Goal: Task Accomplishment & Management: Manage account settings

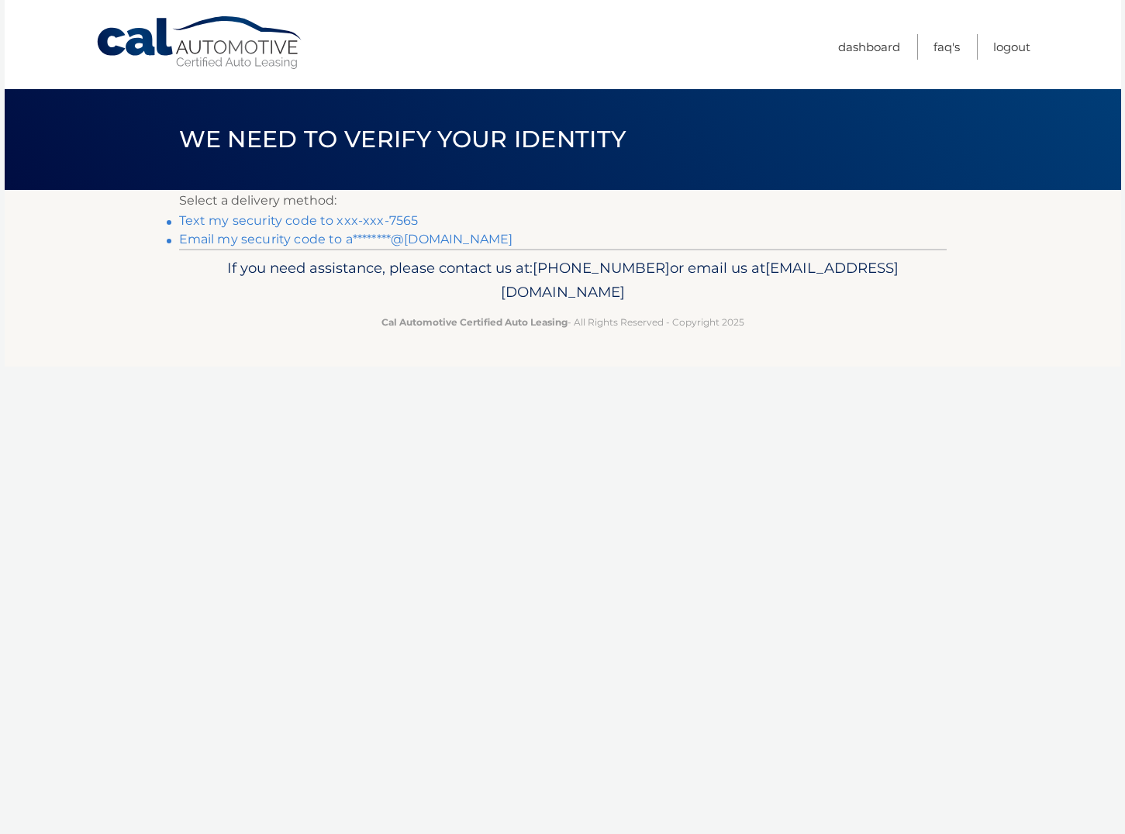
click at [296, 216] on link "Text my security code to xxx-xxx-7565" at bounding box center [299, 220] width 240 height 15
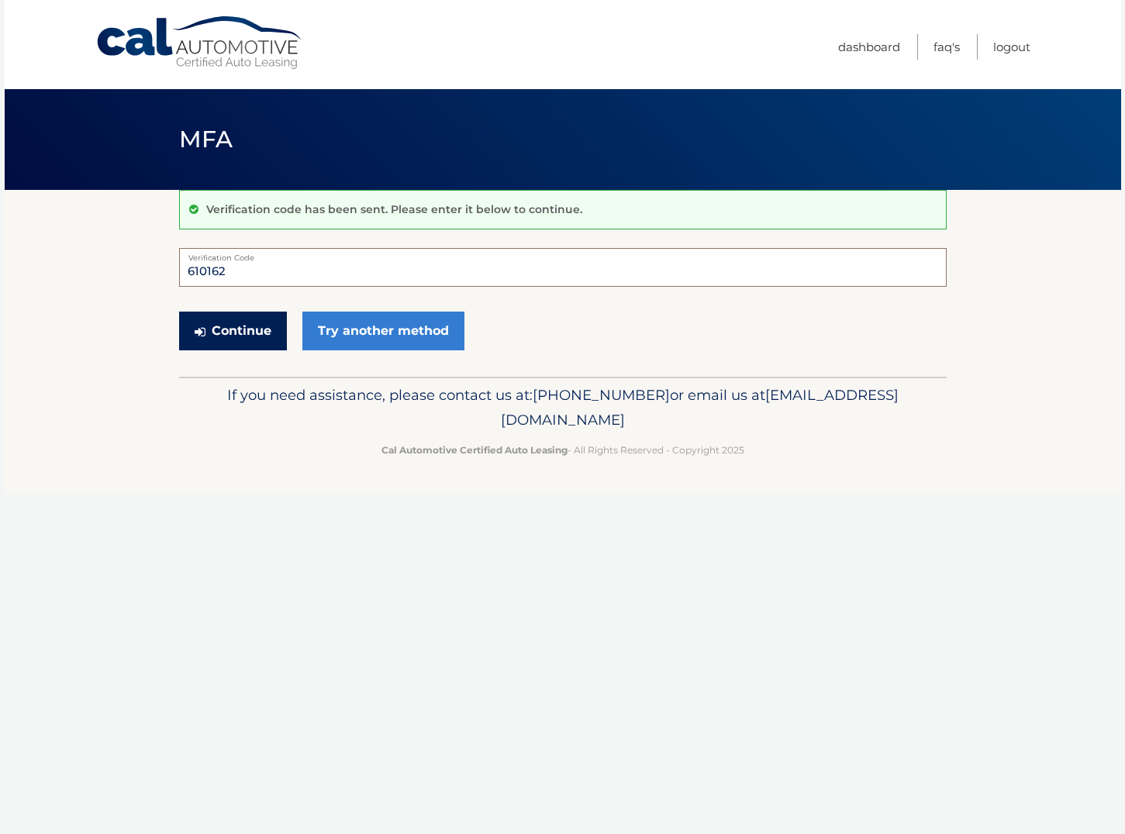
type input "610162"
click at [248, 336] on button "Continue" at bounding box center [233, 331] width 108 height 39
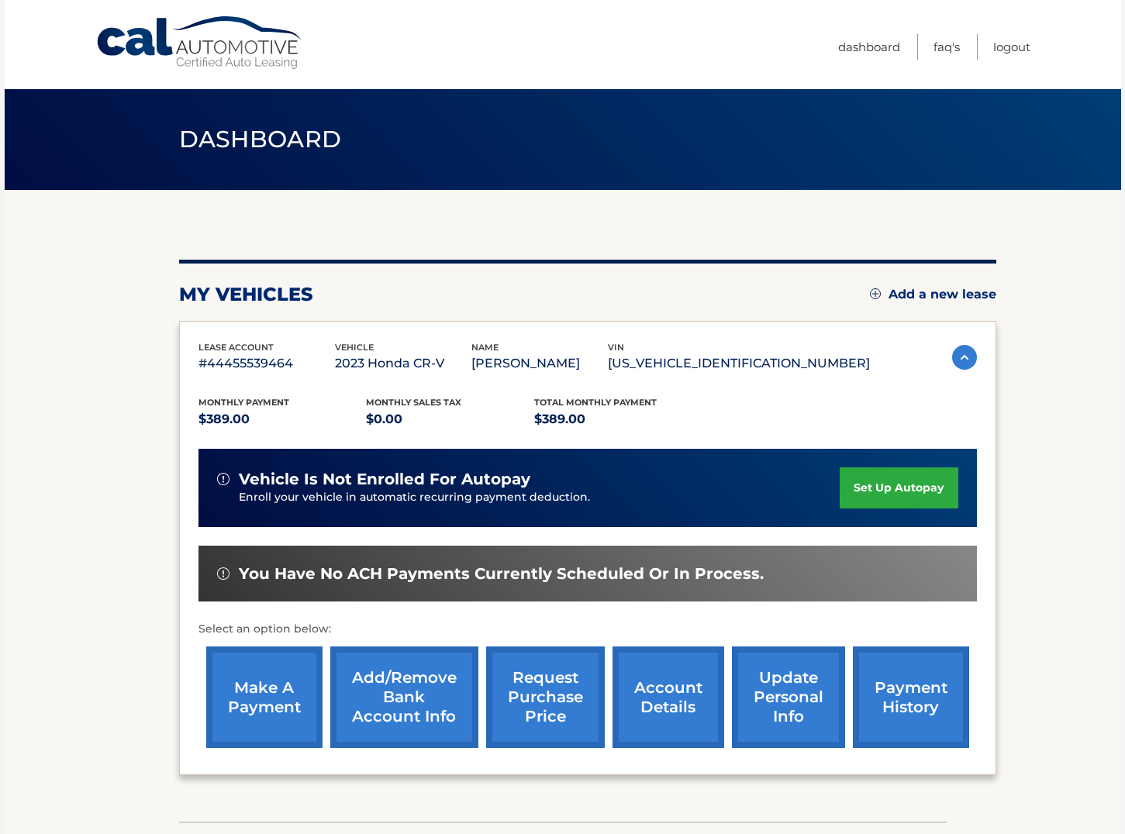
click at [965, 354] on img at bounding box center [964, 357] width 25 height 25
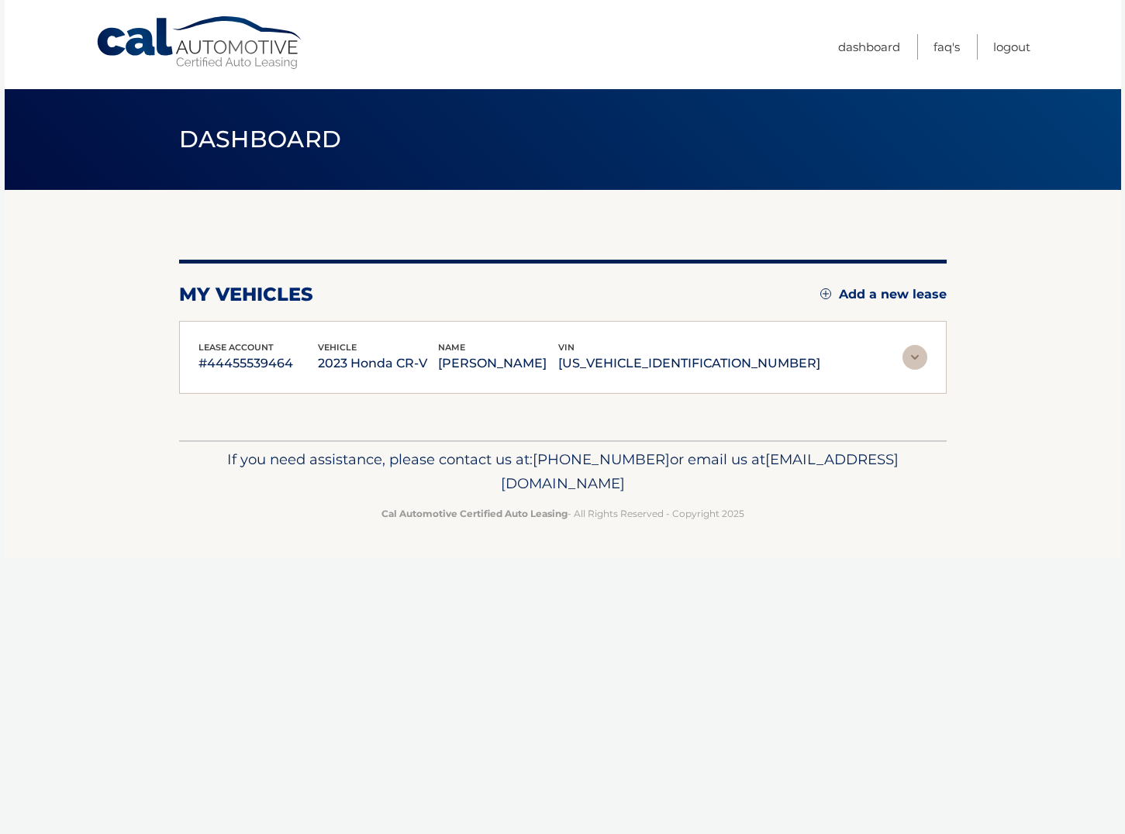
click at [923, 355] on img at bounding box center [915, 357] width 25 height 25
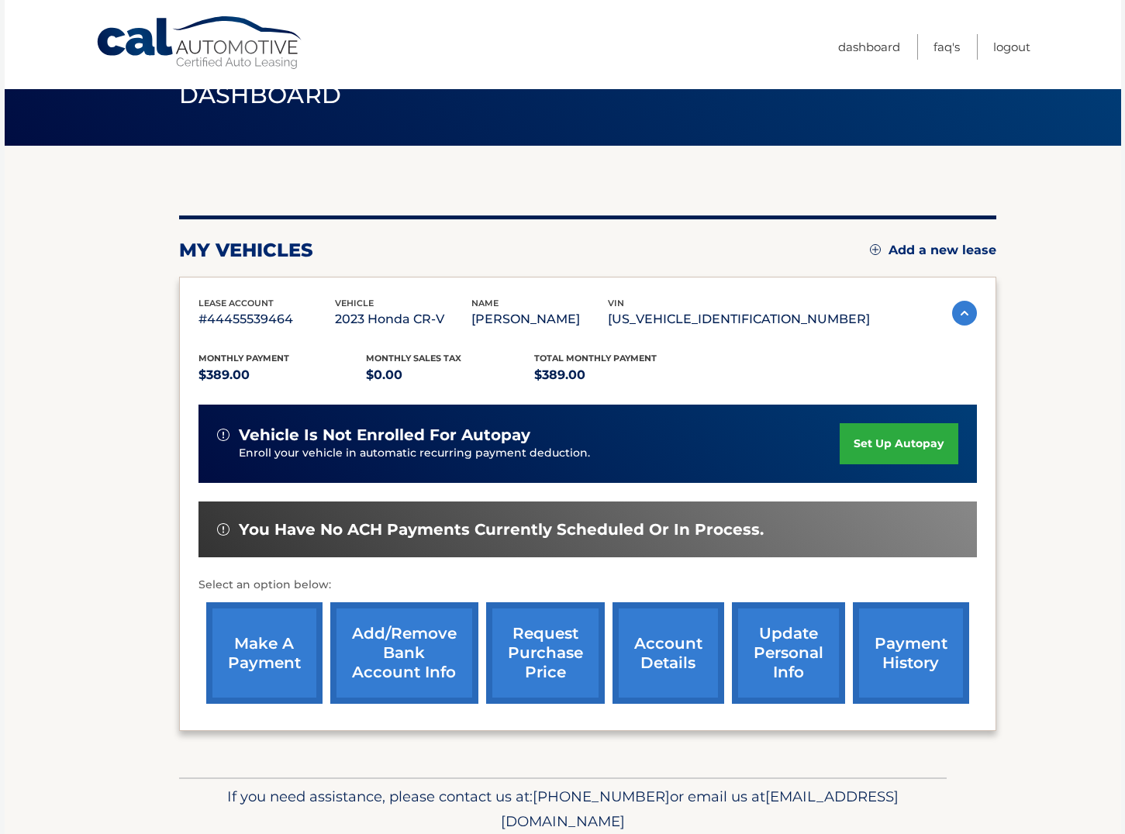
scroll to position [57, 0]
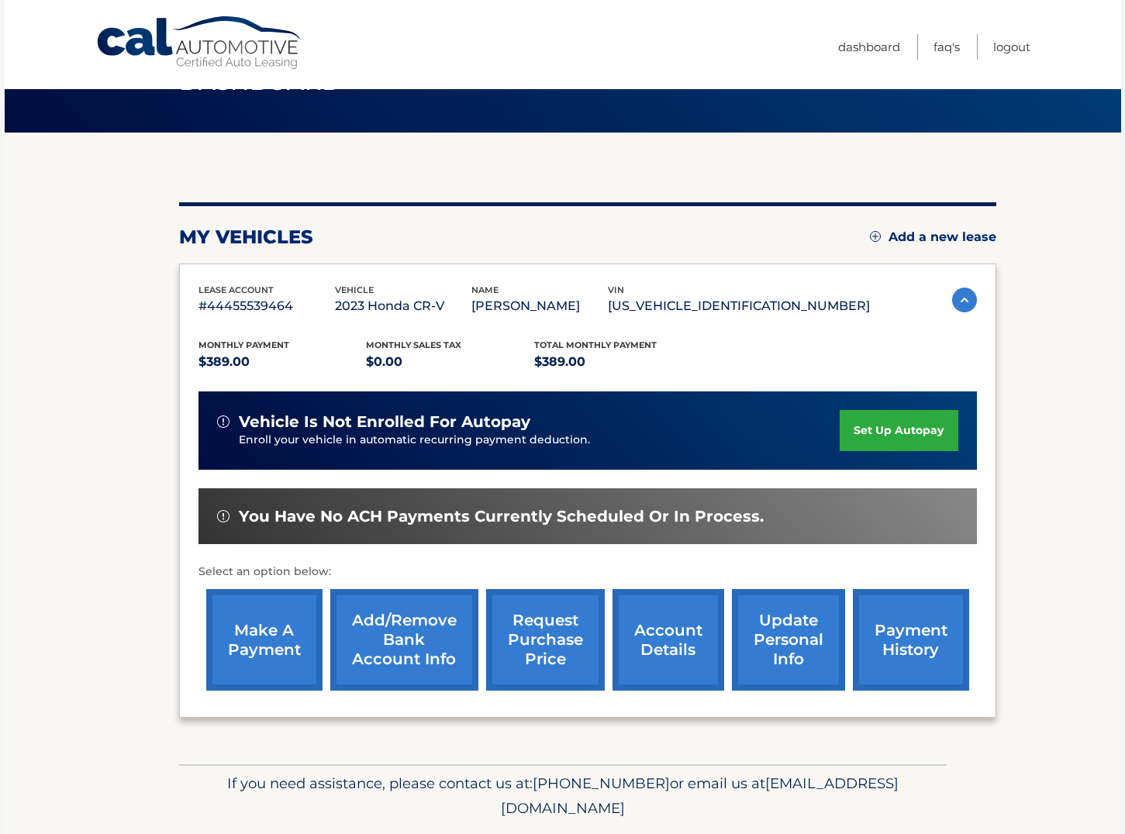
click at [682, 631] on link "account details" at bounding box center [669, 640] width 112 height 102
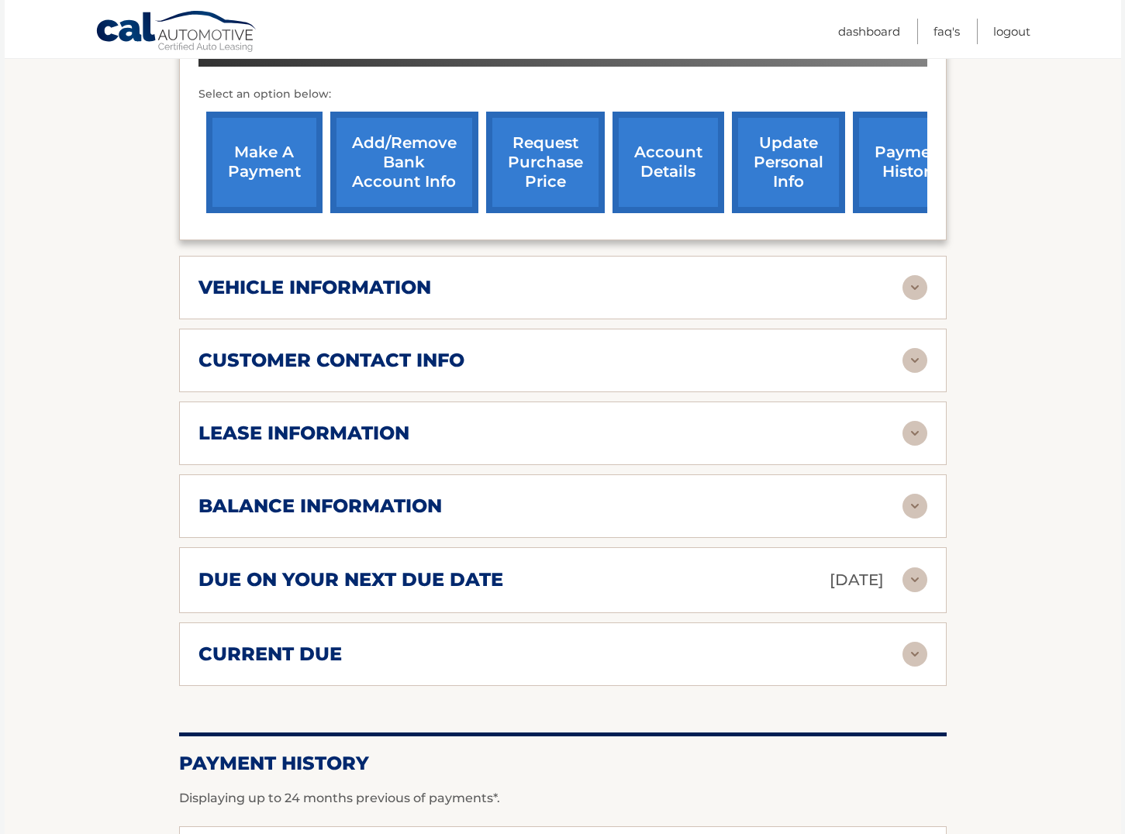
scroll to position [557, 0]
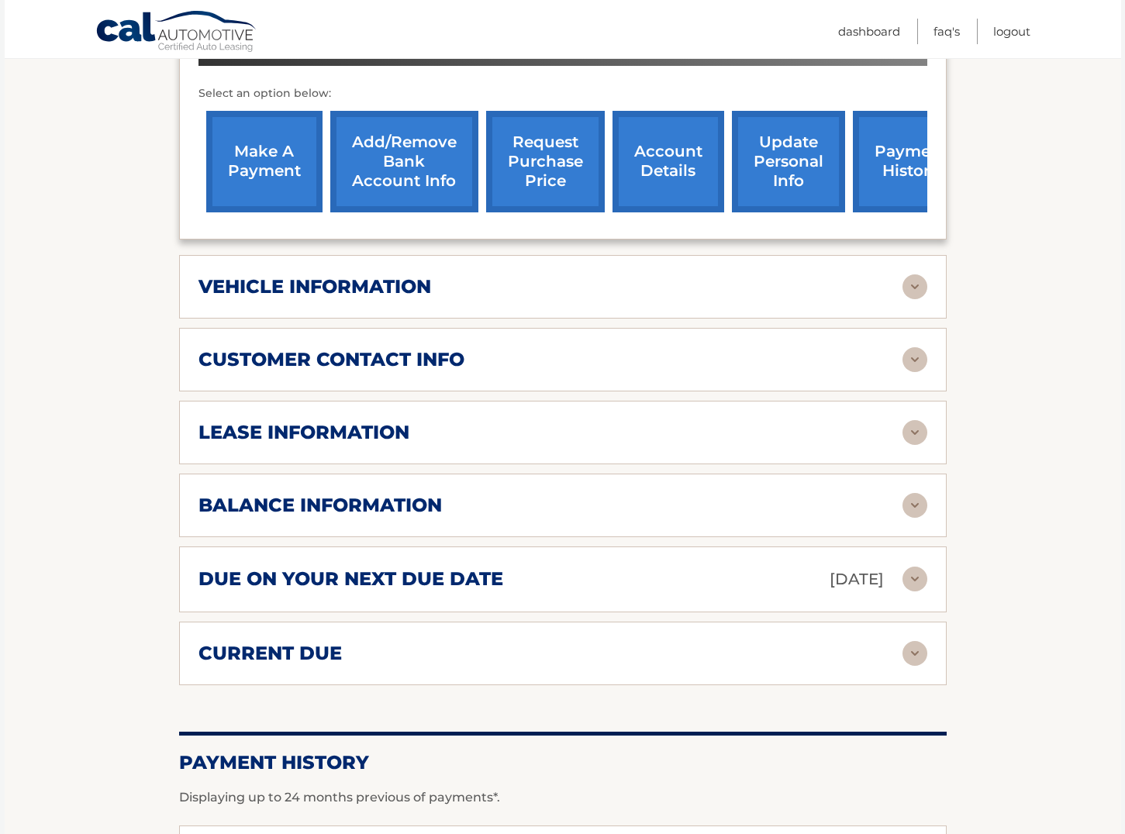
click at [913, 499] on img at bounding box center [915, 505] width 25 height 25
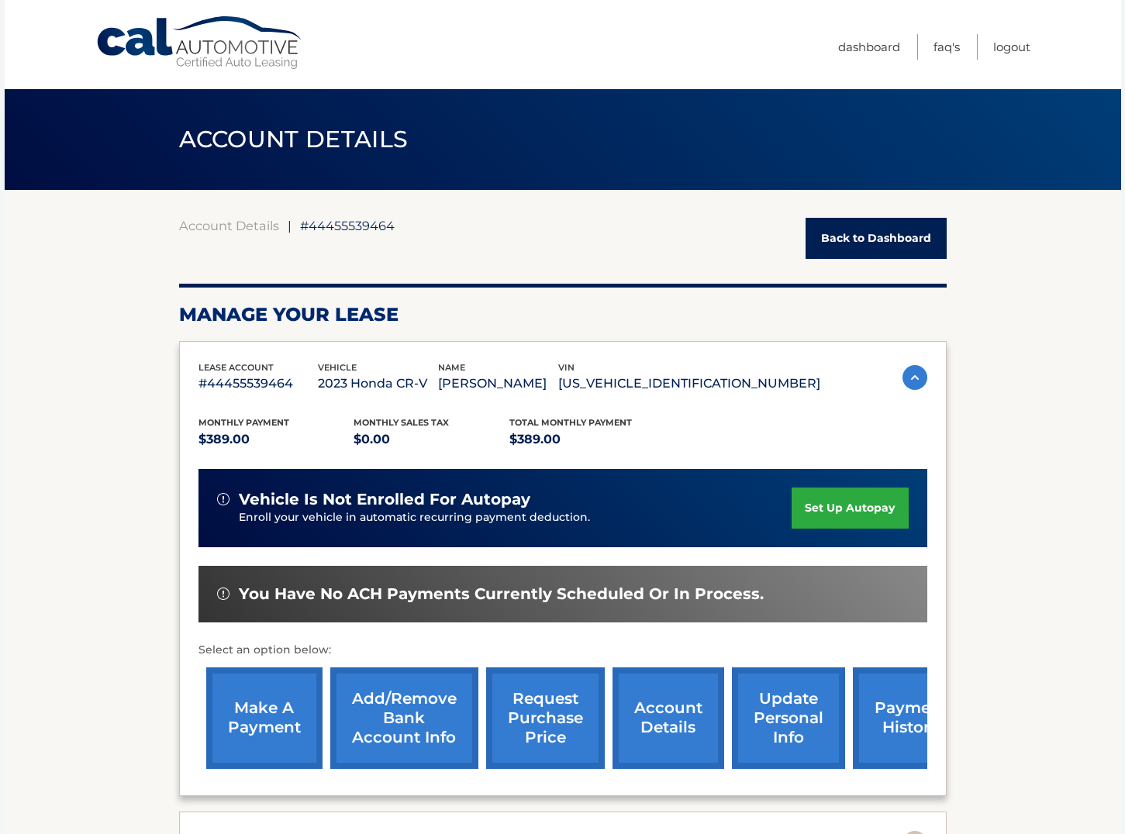
scroll to position [0, 0]
click at [881, 46] on link "Dashboard" at bounding box center [869, 47] width 62 height 26
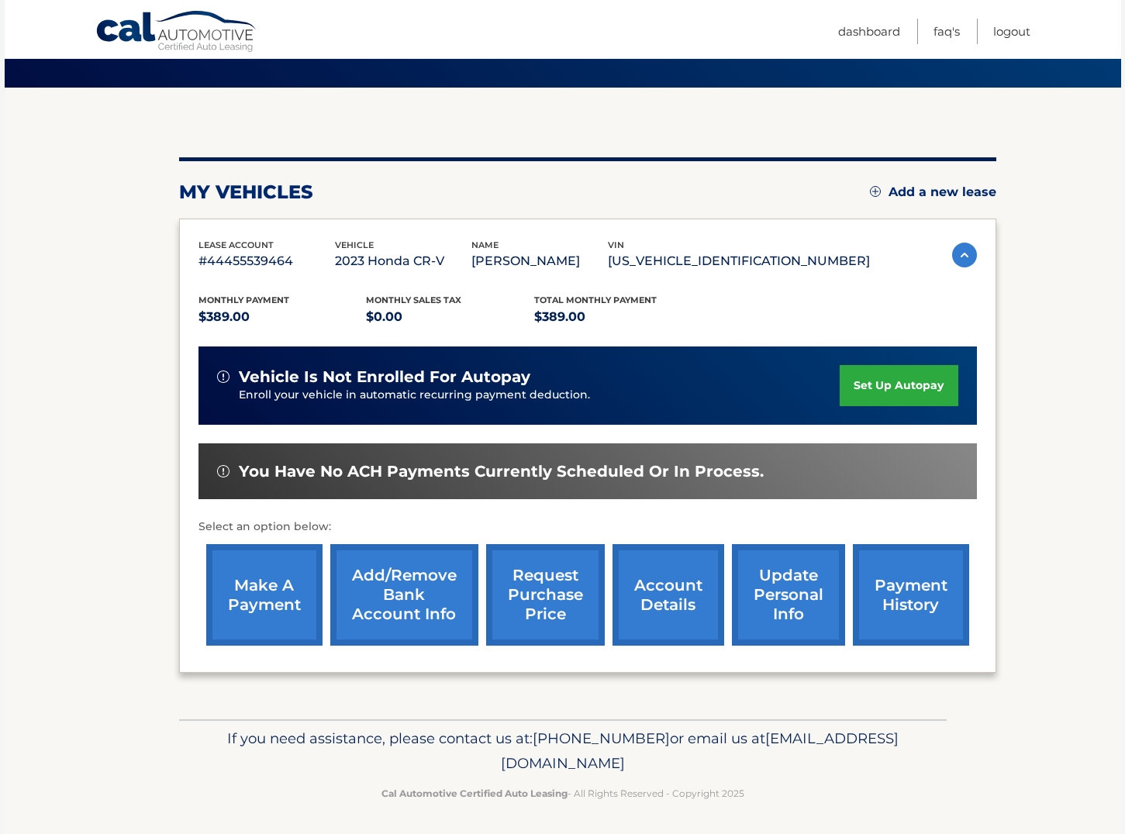
scroll to position [102, 0]
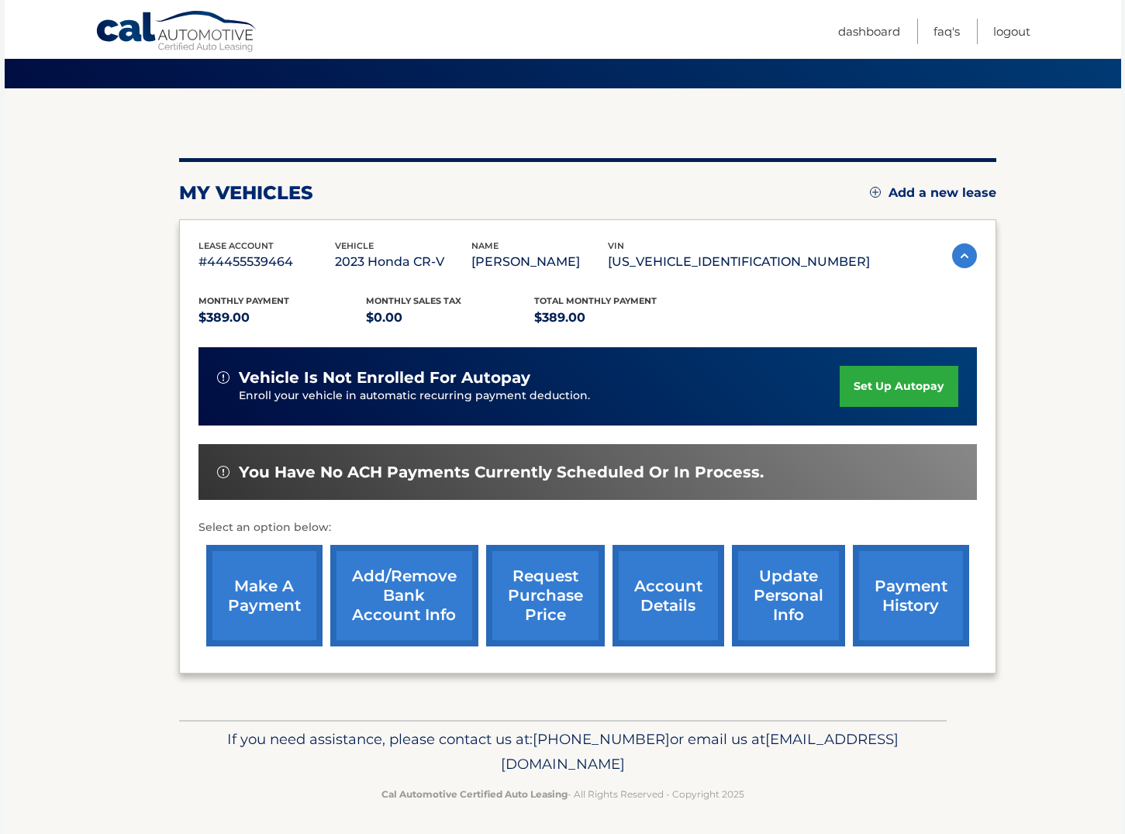
click at [670, 599] on link "account details" at bounding box center [669, 596] width 112 height 102
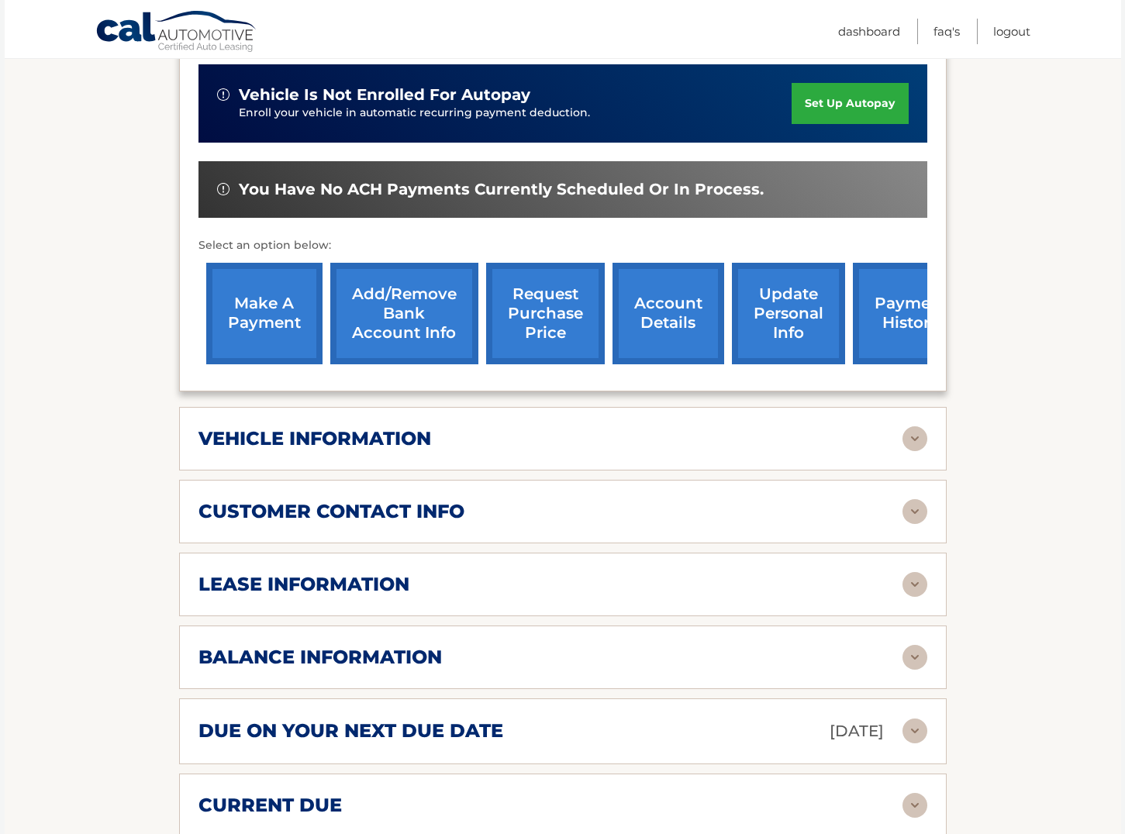
scroll to position [406, 0]
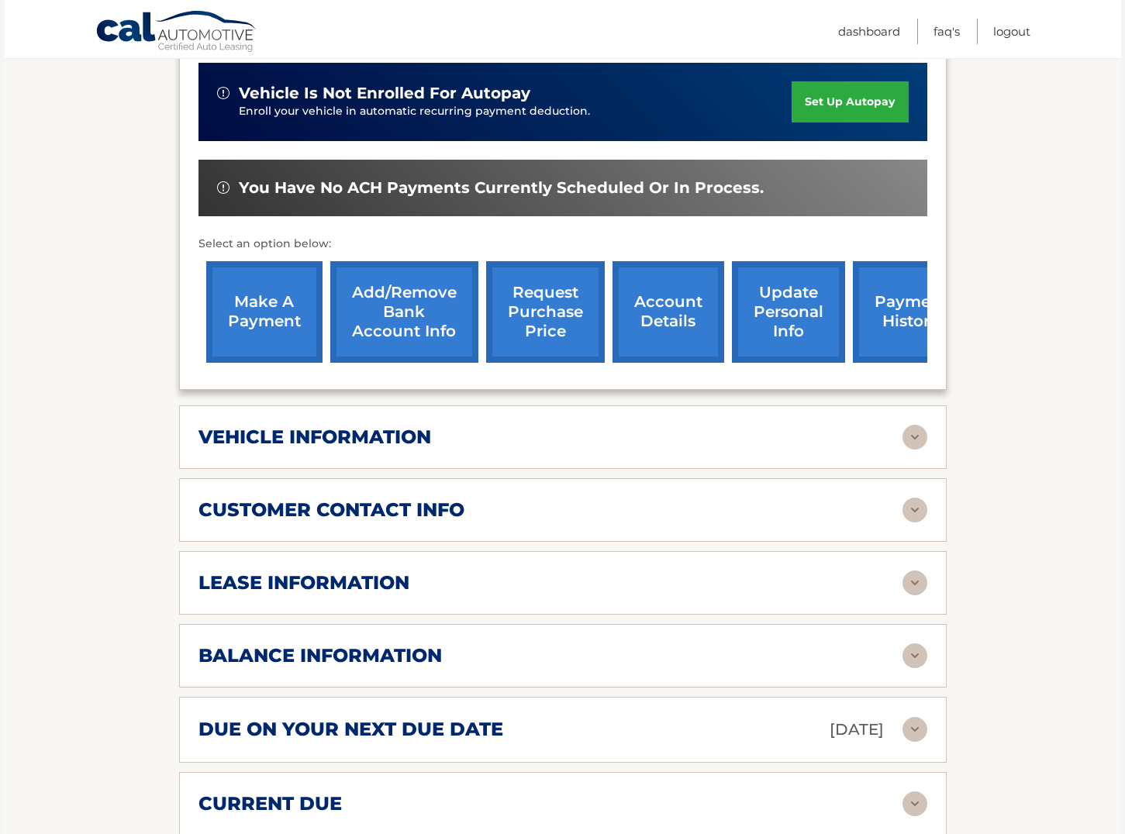
click at [914, 505] on img at bounding box center [915, 510] width 25 height 25
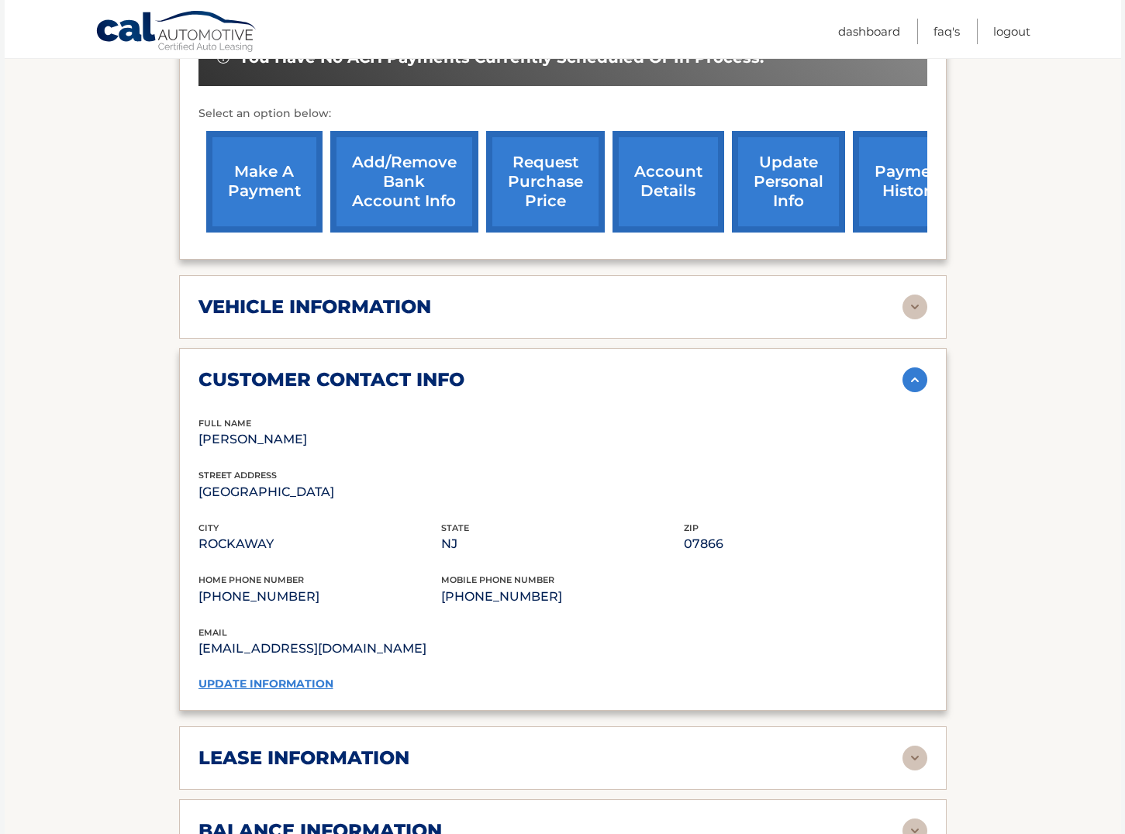
scroll to position [531, 0]
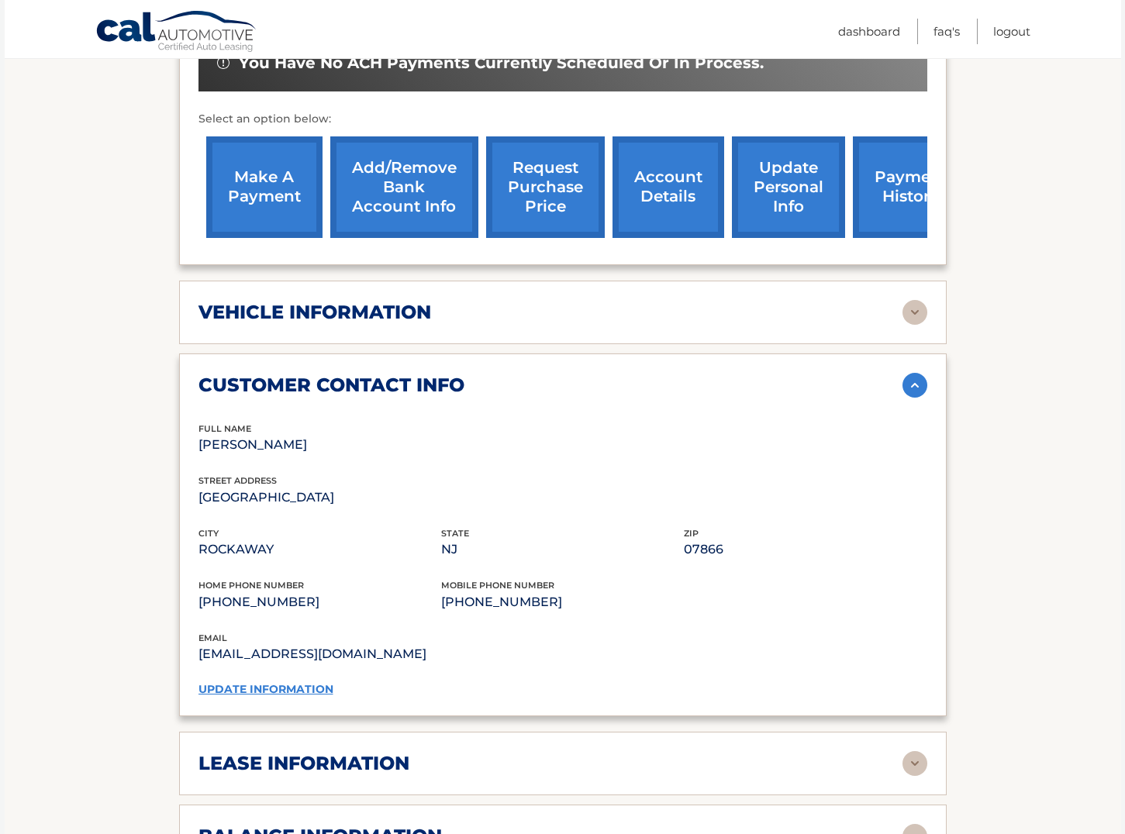
click at [916, 383] on img at bounding box center [915, 385] width 25 height 25
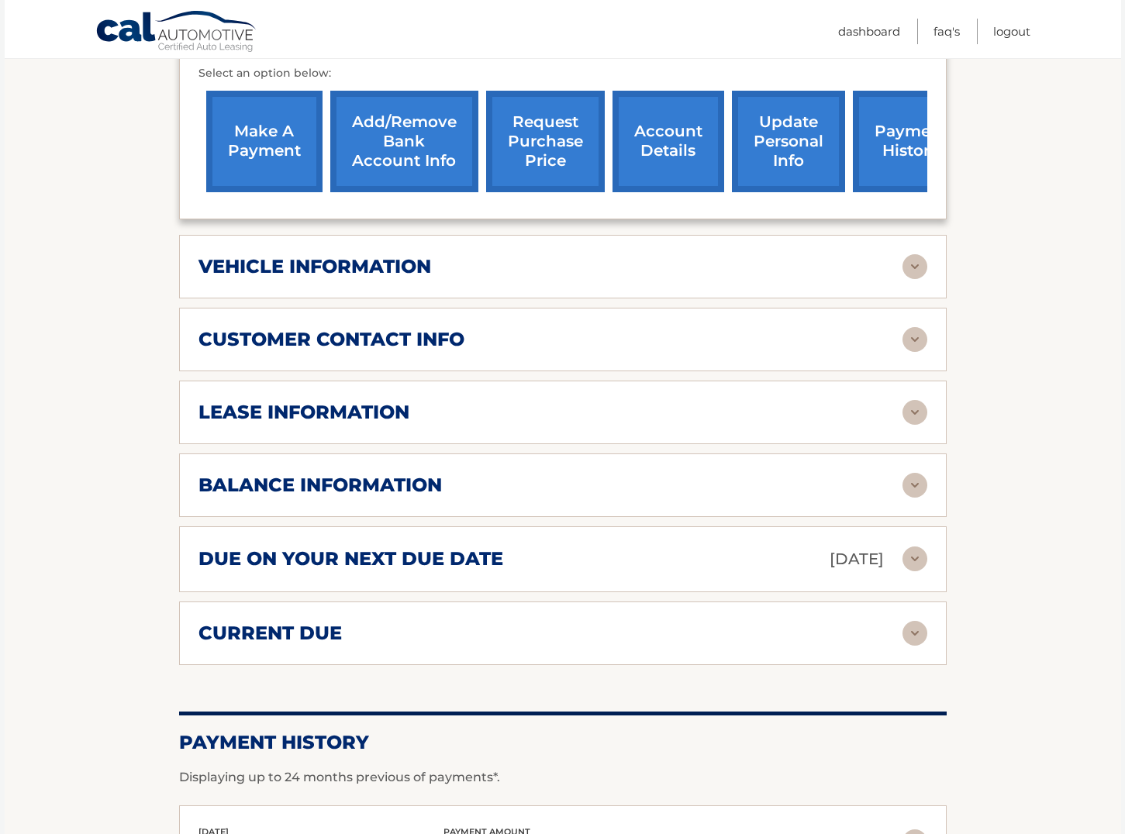
scroll to position [582, 0]
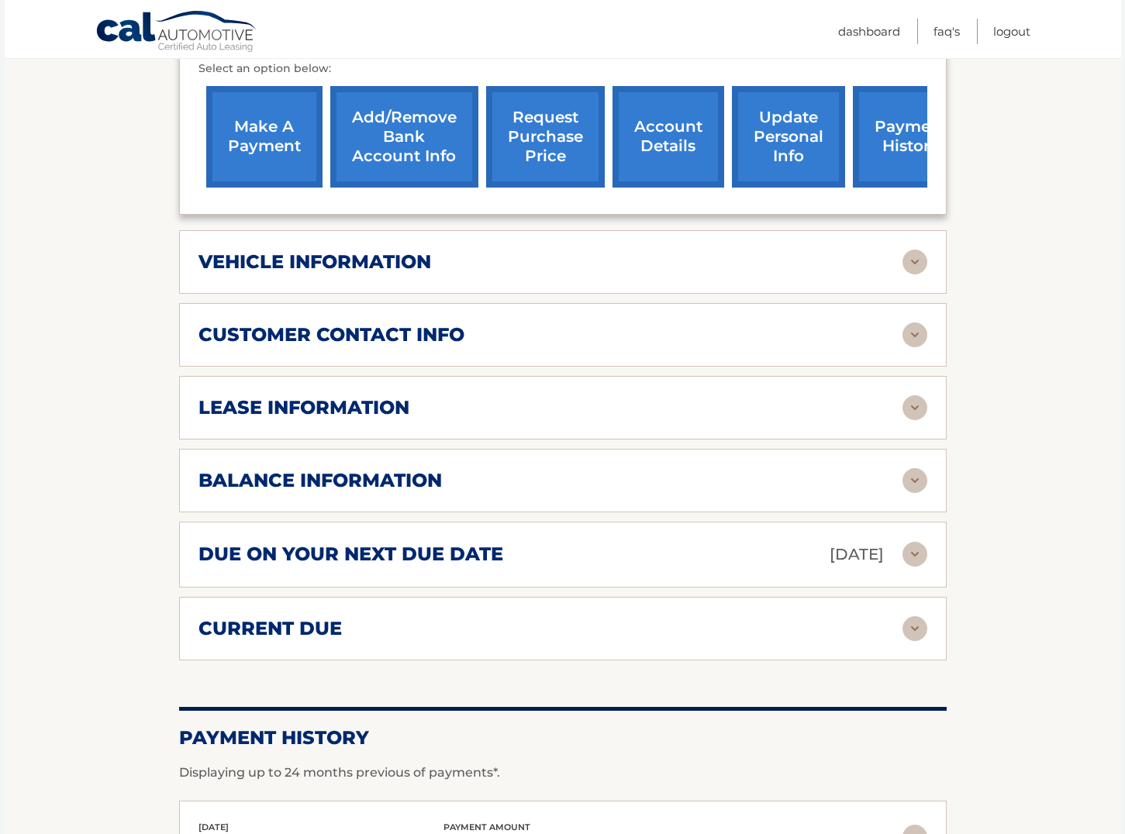
click at [920, 405] on img at bounding box center [915, 407] width 25 height 25
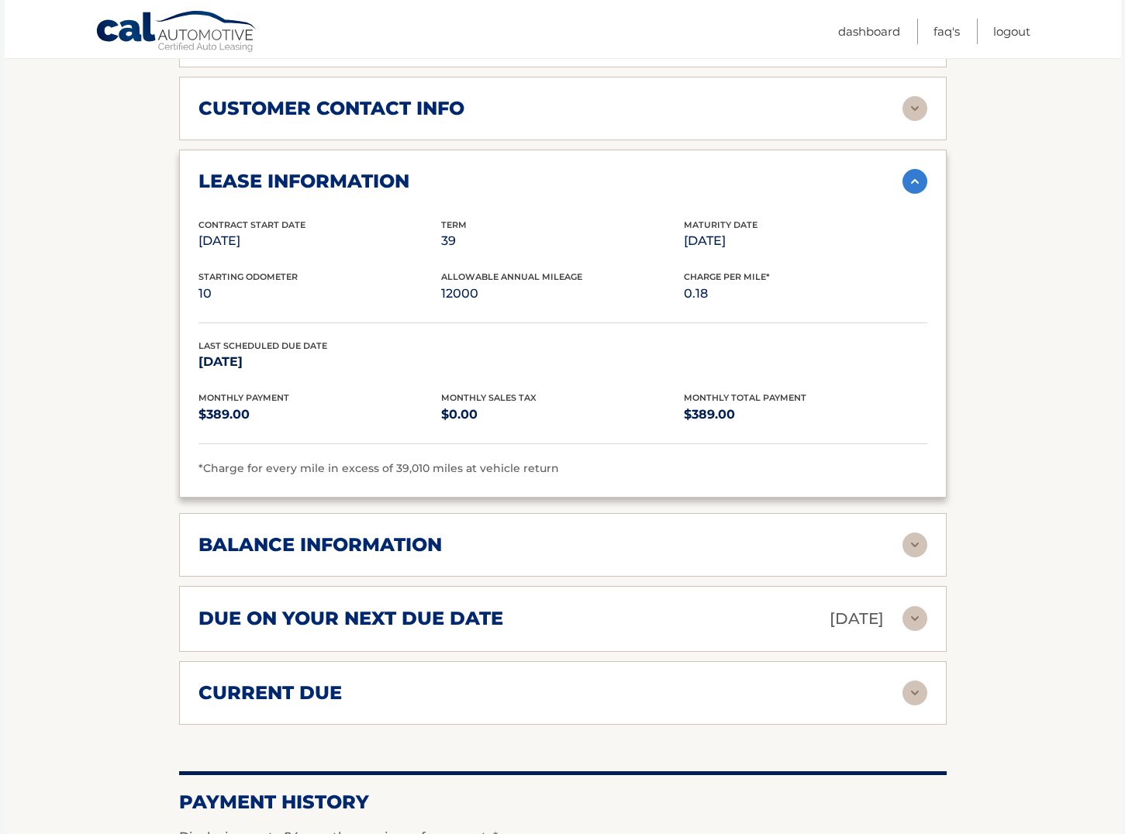
scroll to position [809, 0]
click at [911, 533] on img at bounding box center [915, 544] width 25 height 25
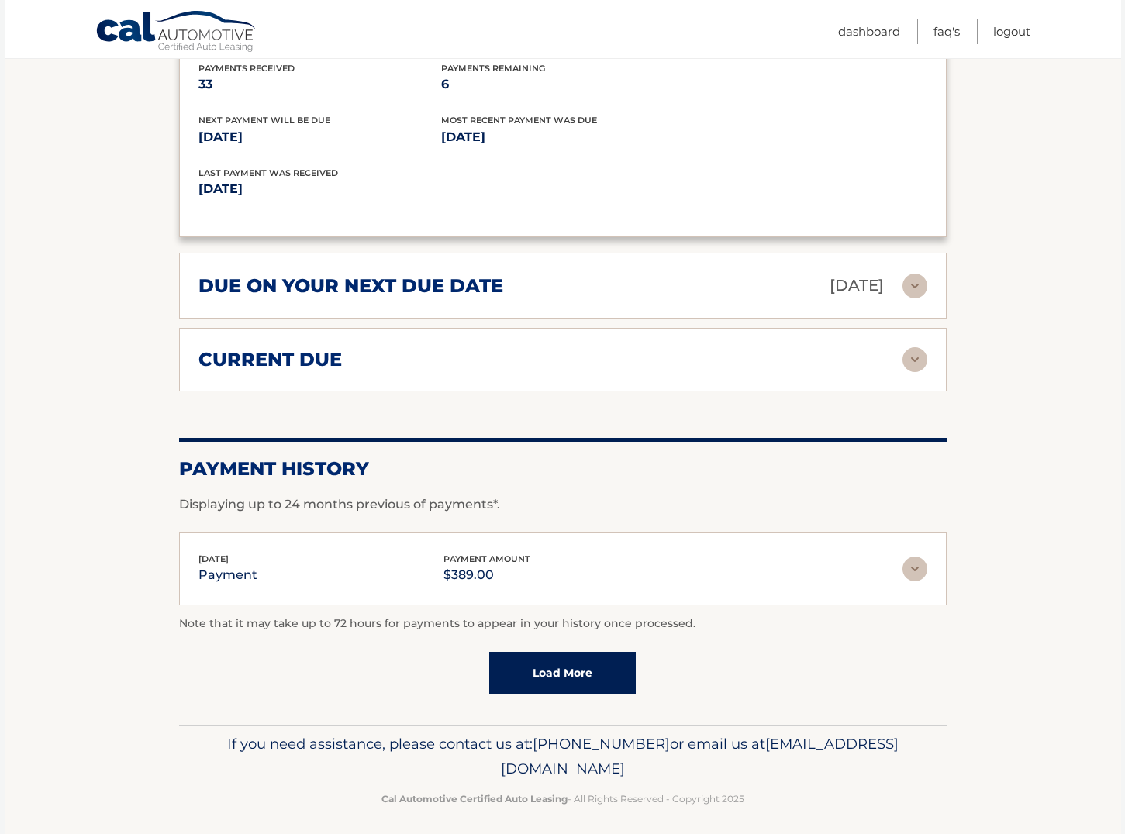
scroll to position [1327, 0]
